Goal: Information Seeking & Learning: Learn about a topic

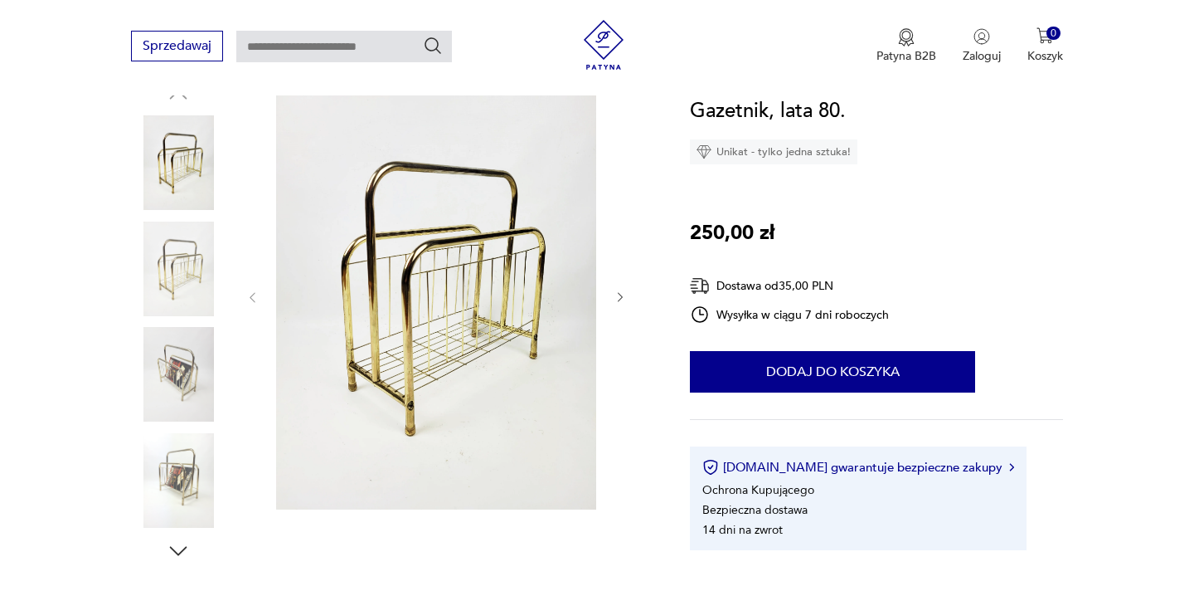
scroll to position [202, 0]
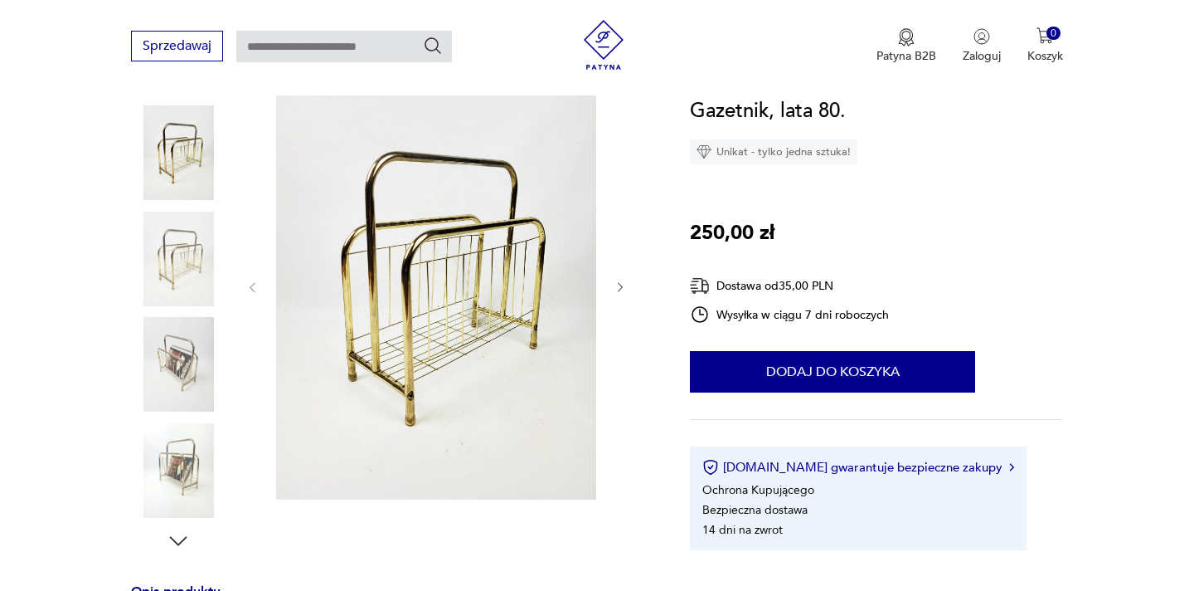
click at [171, 362] on img at bounding box center [178, 364] width 95 height 95
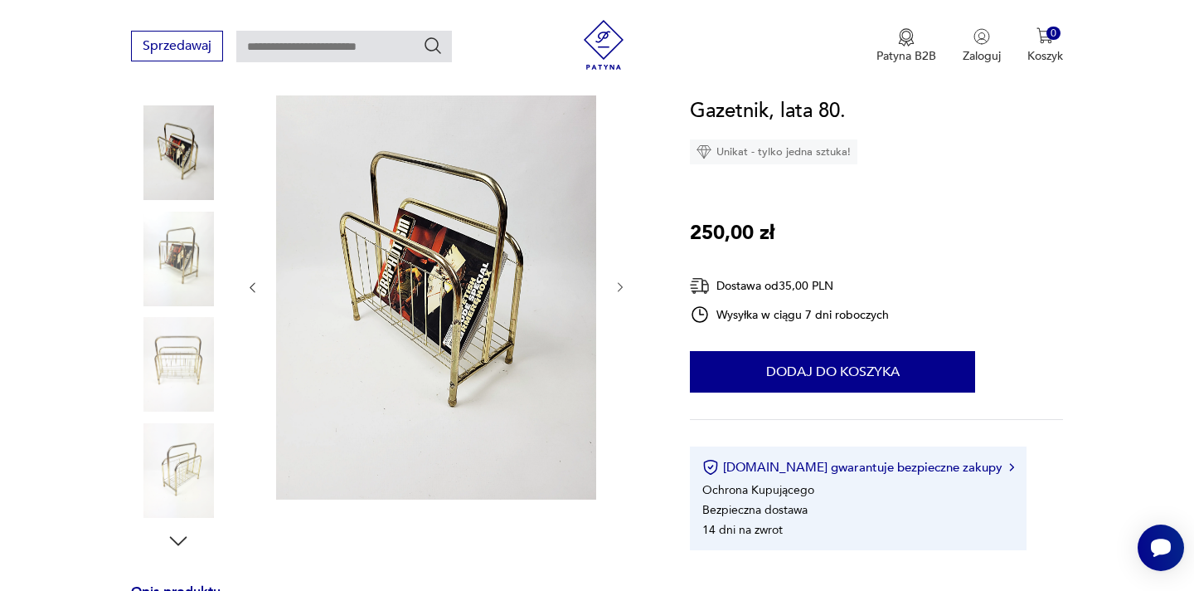
scroll to position [0, 0]
click at [181, 271] on img at bounding box center [178, 259] width 95 height 95
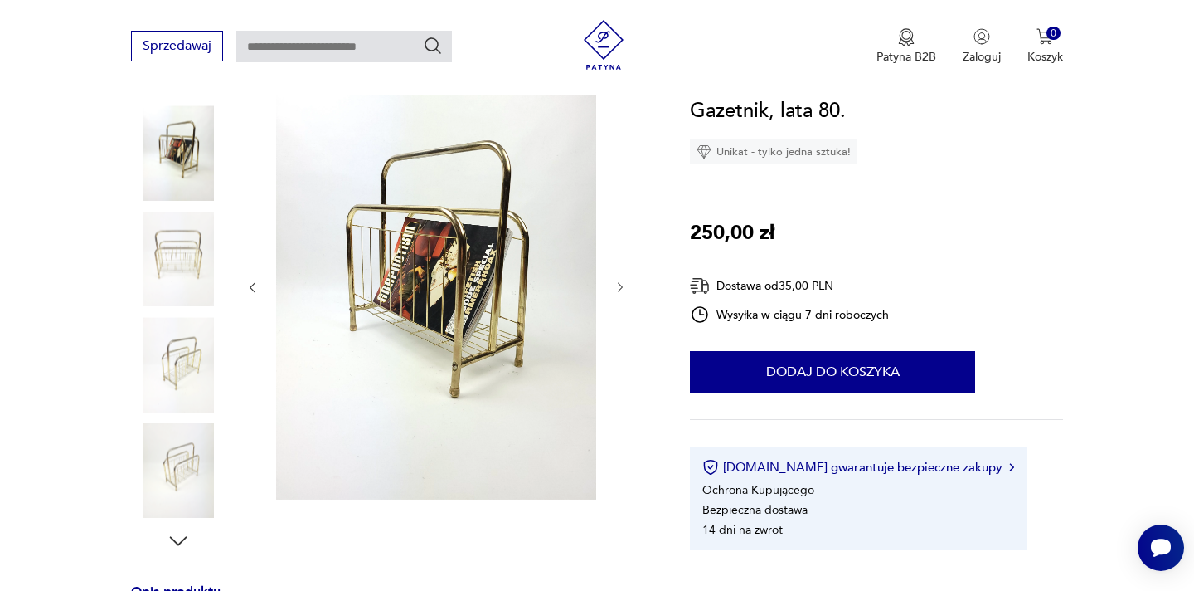
click at [388, 291] on img at bounding box center [436, 285] width 320 height 427
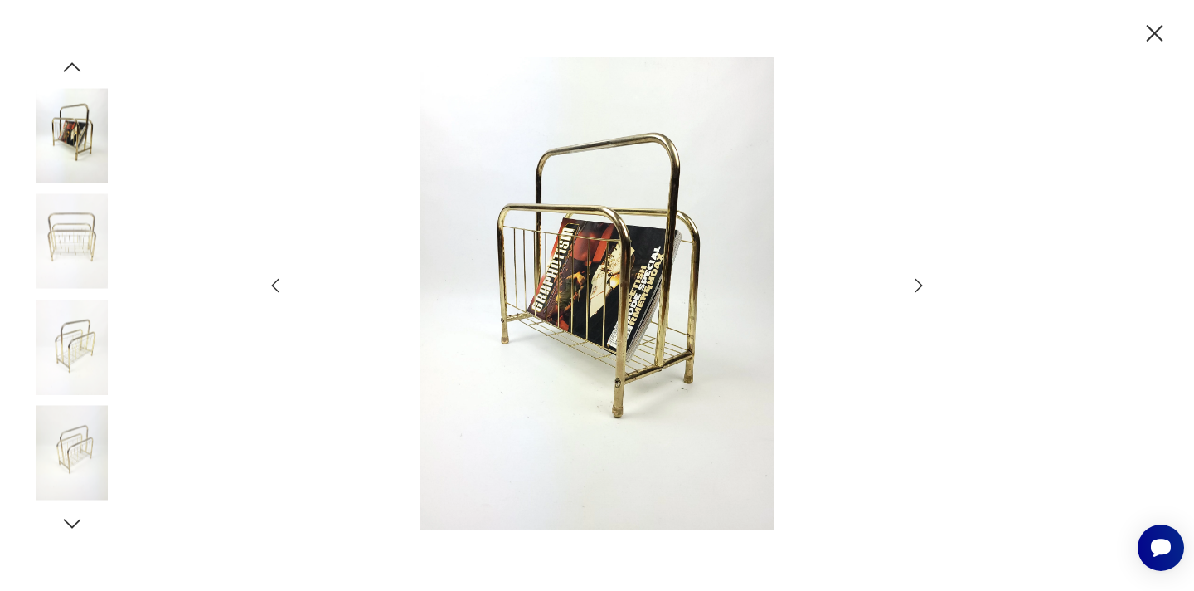
click at [72, 528] on icon "button" at bounding box center [72, 523] width 25 height 25
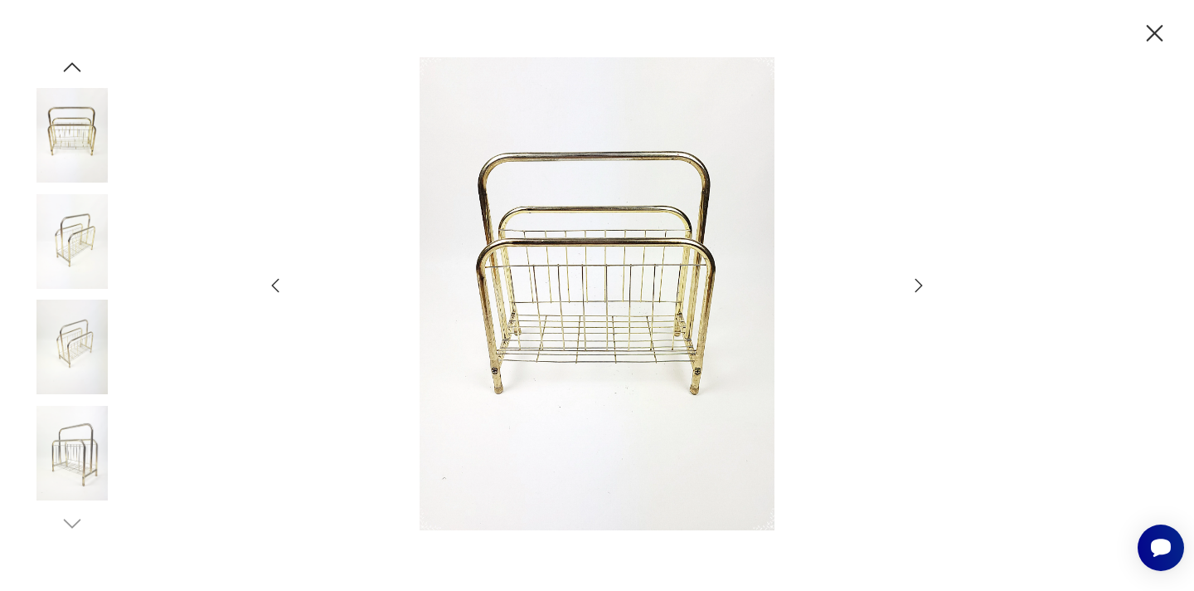
click at [66, 350] on img at bounding box center [72, 346] width 95 height 95
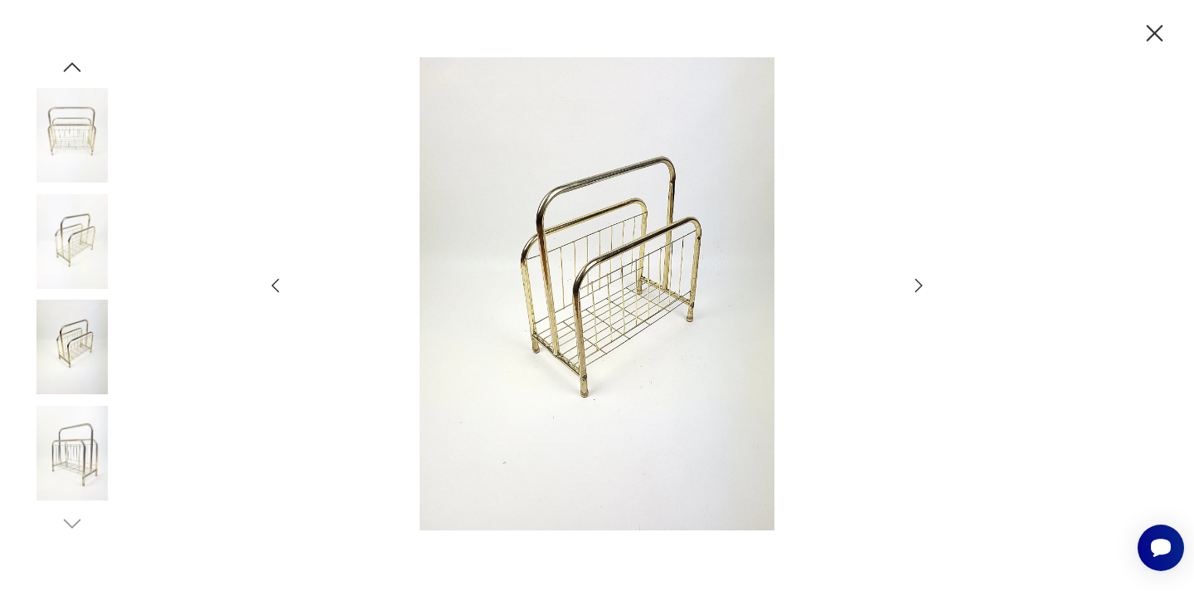
click at [71, 145] on img at bounding box center [72, 135] width 95 height 95
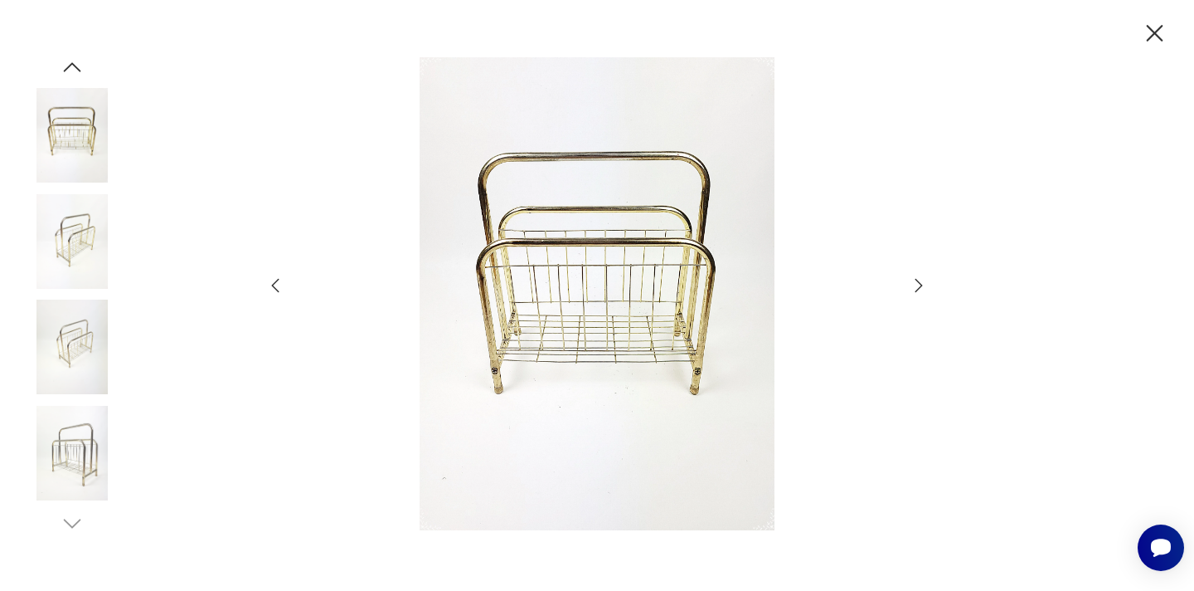
click at [1156, 28] on icon "button" at bounding box center [1154, 33] width 29 height 29
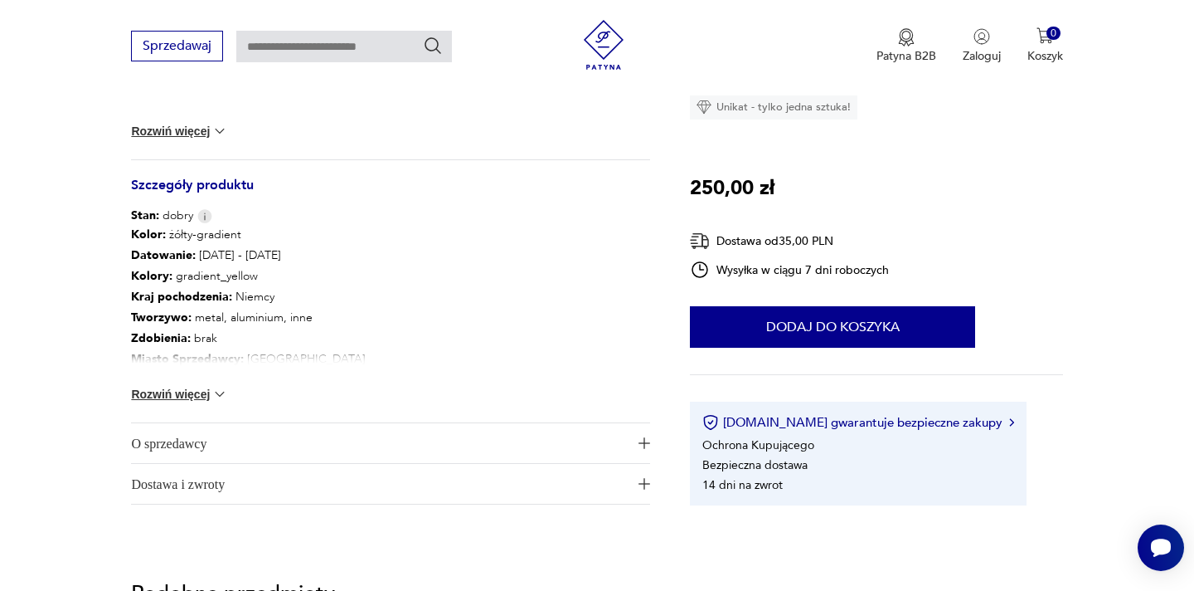
scroll to position [849, 0]
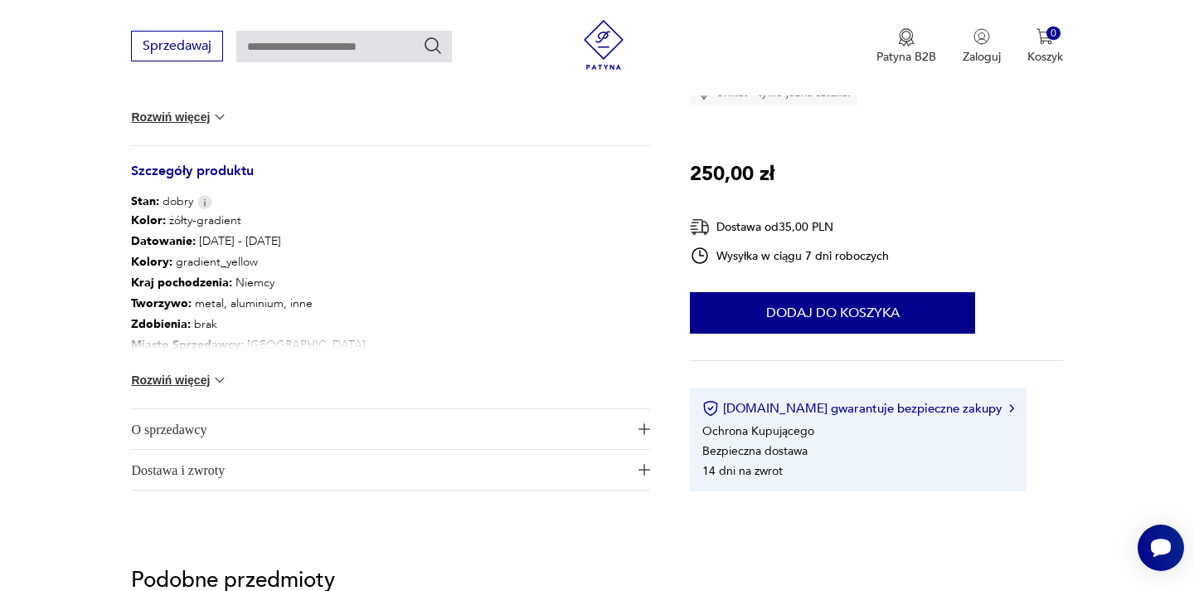
click at [214, 377] on img at bounding box center [220, 380] width 17 height 17
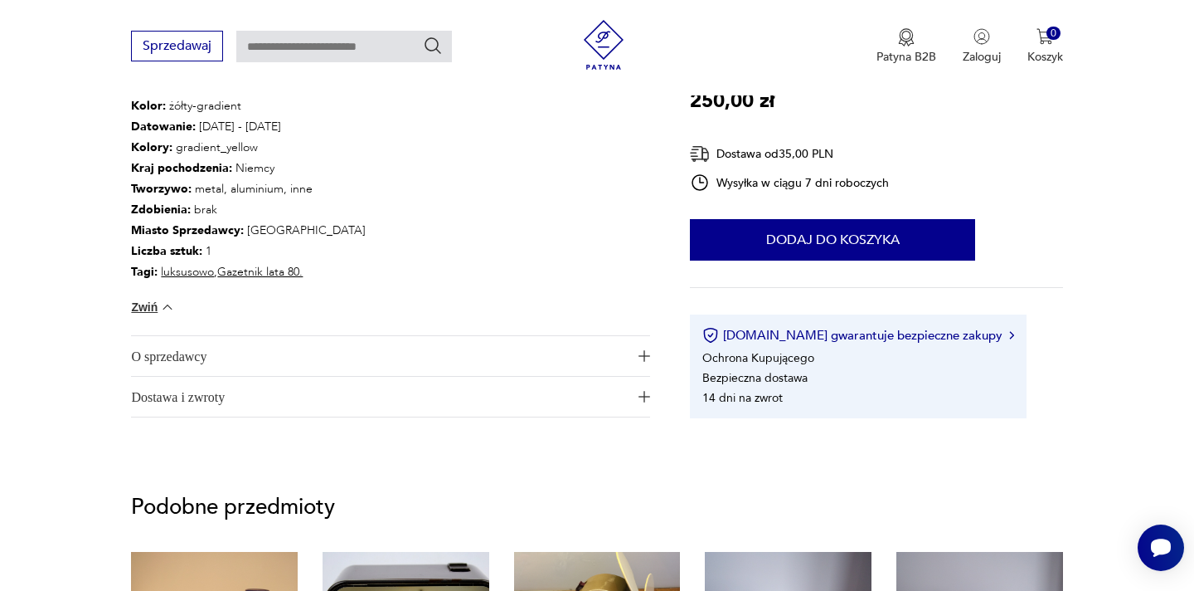
scroll to position [965, 0]
click at [328, 357] on span "O sprzedawcy" at bounding box center [379, 355] width 496 height 40
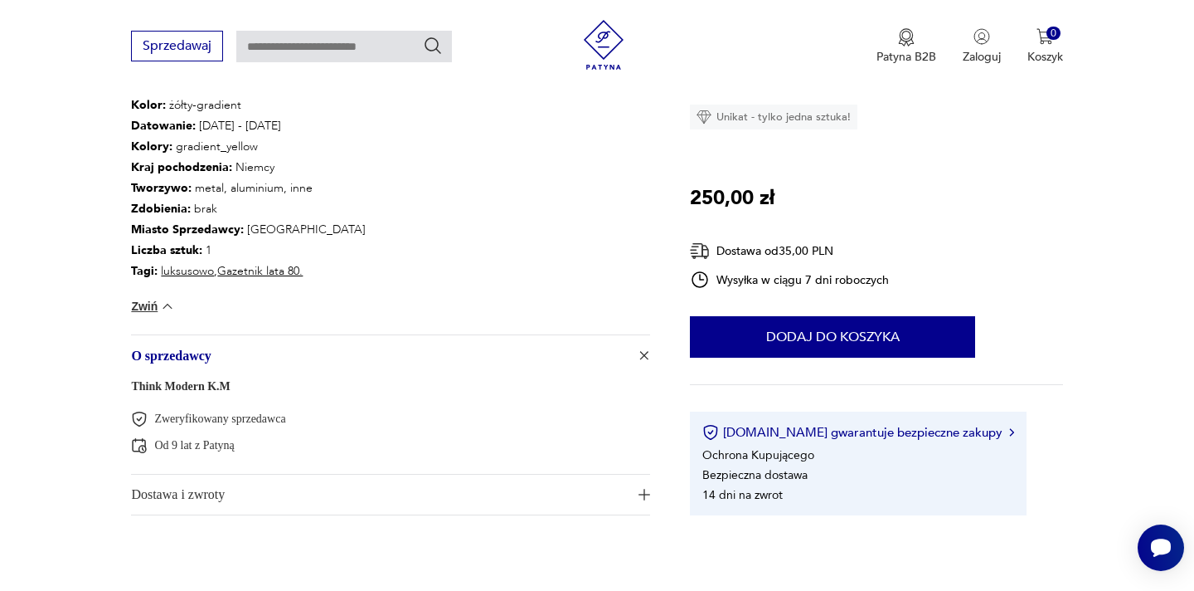
click at [219, 392] on link "Think Modern K.M" at bounding box center [180, 386] width 99 height 12
